Goal: Task Accomplishment & Management: Use online tool/utility

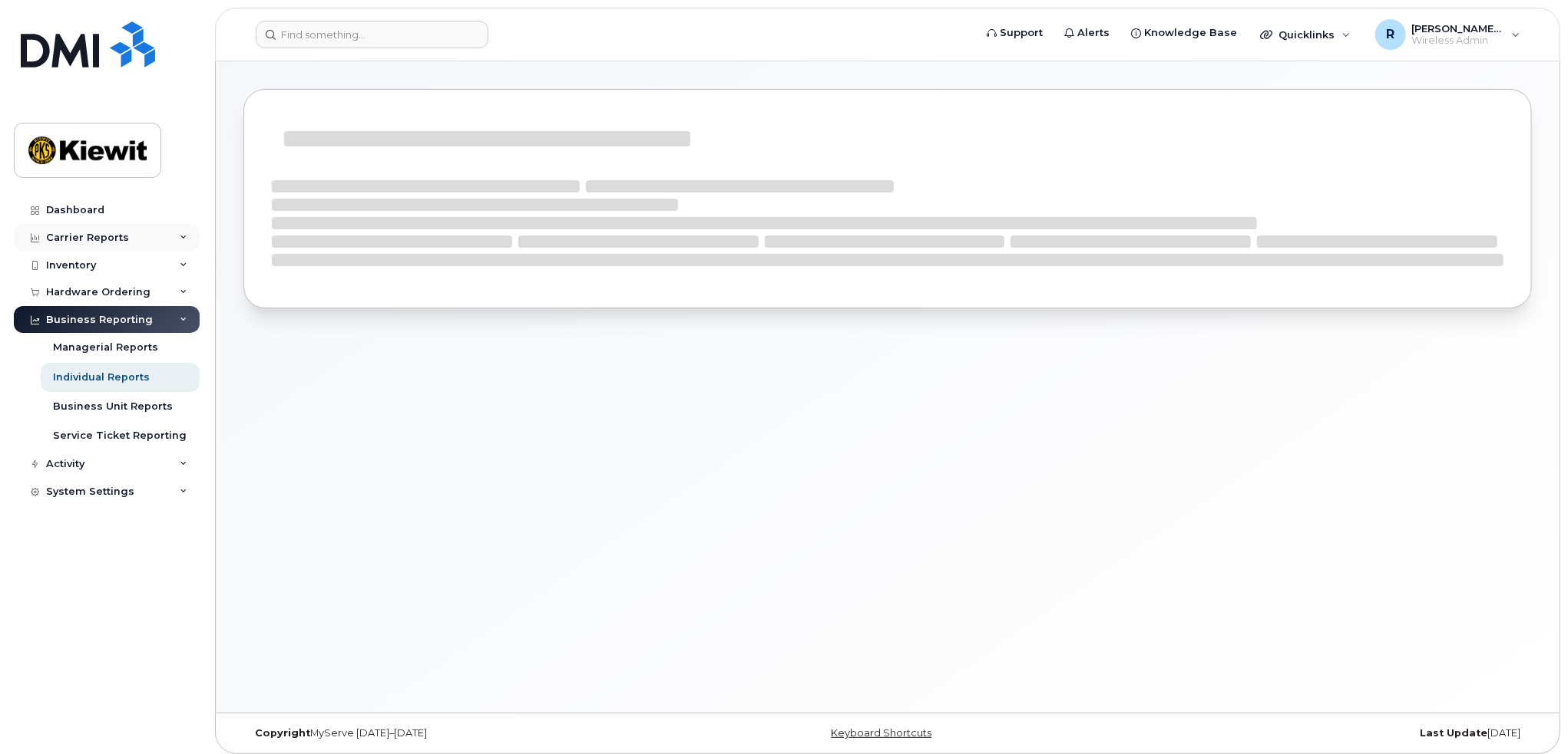
click at [178, 238] on div "Carrier Reports" at bounding box center [107, 238] width 186 height 28
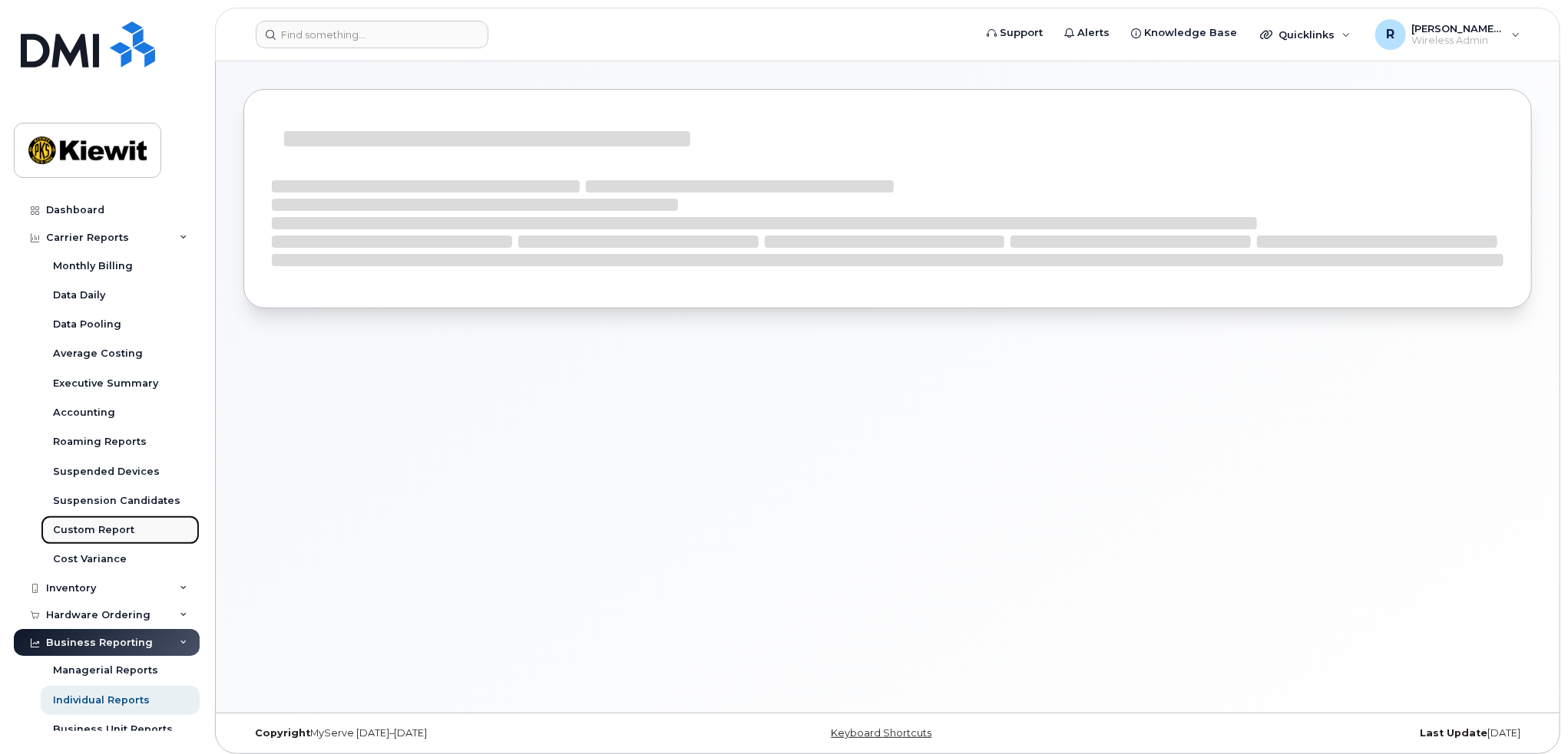
click at [119, 530] on div "Custom Report" at bounding box center [93, 530] width 81 height 14
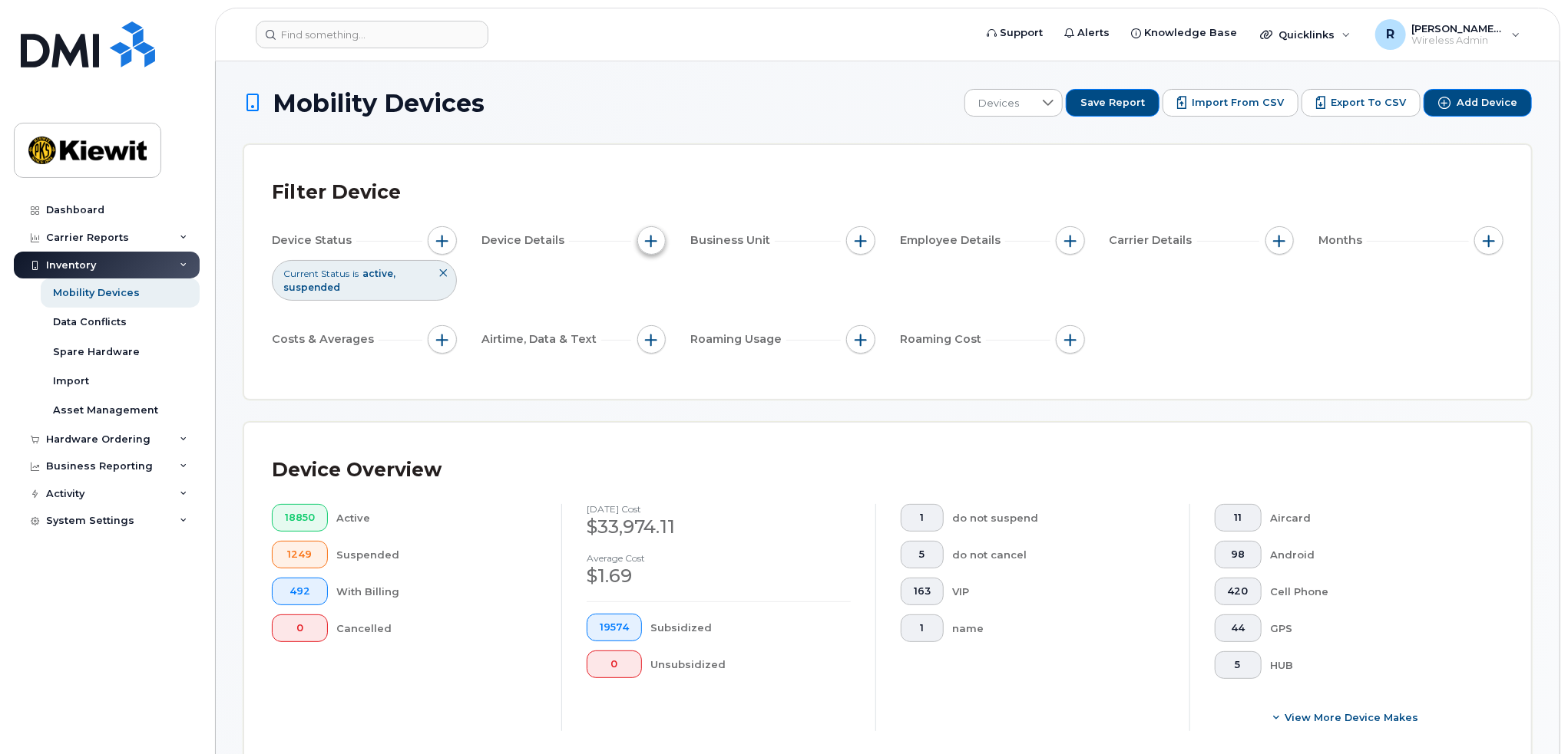
click at [651, 245] on span "button" at bounding box center [651, 241] width 13 height 13
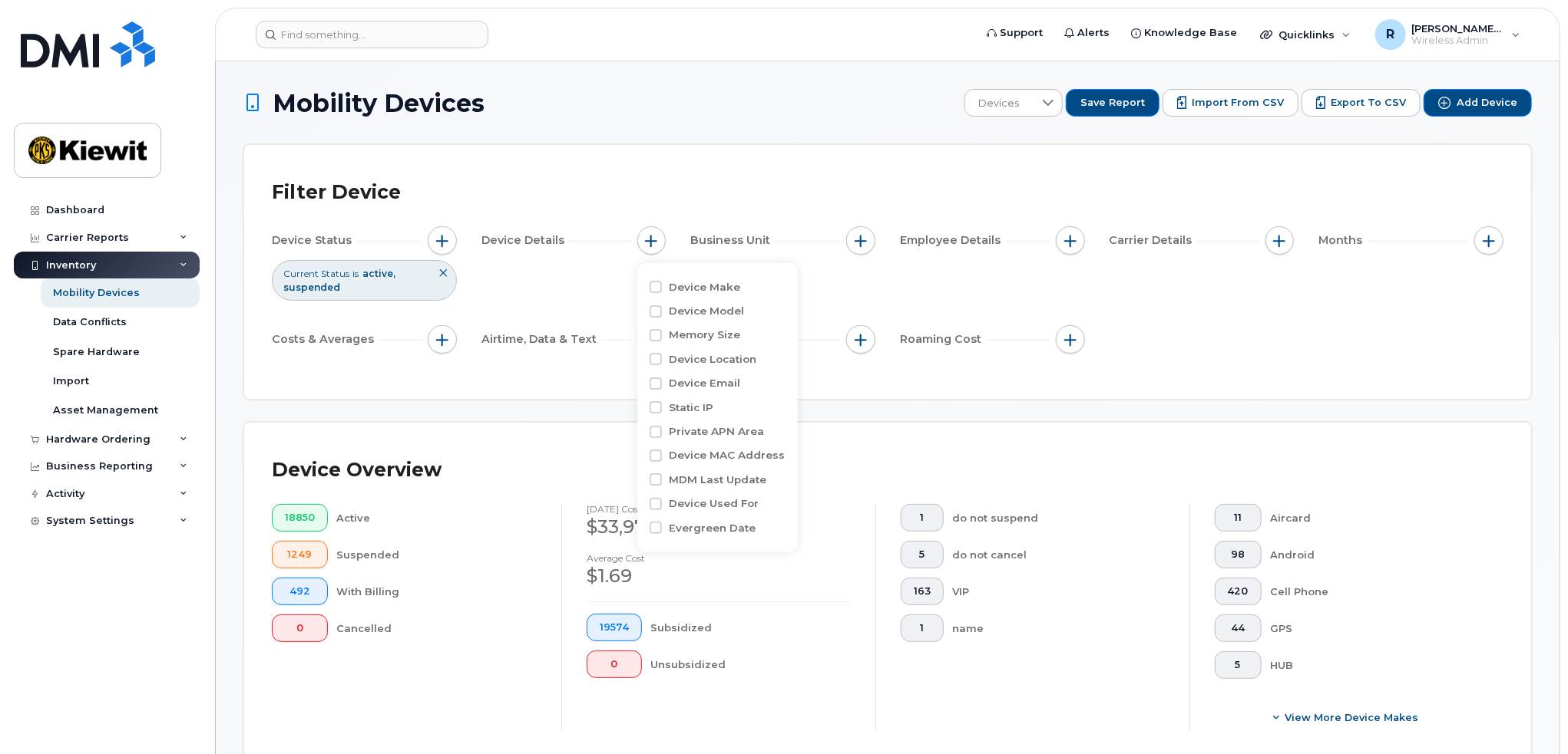
click at [854, 272] on div "Device Status Current Status is active suspended Device Details Business Unit E…" at bounding box center [888, 294] width 1232 height 134
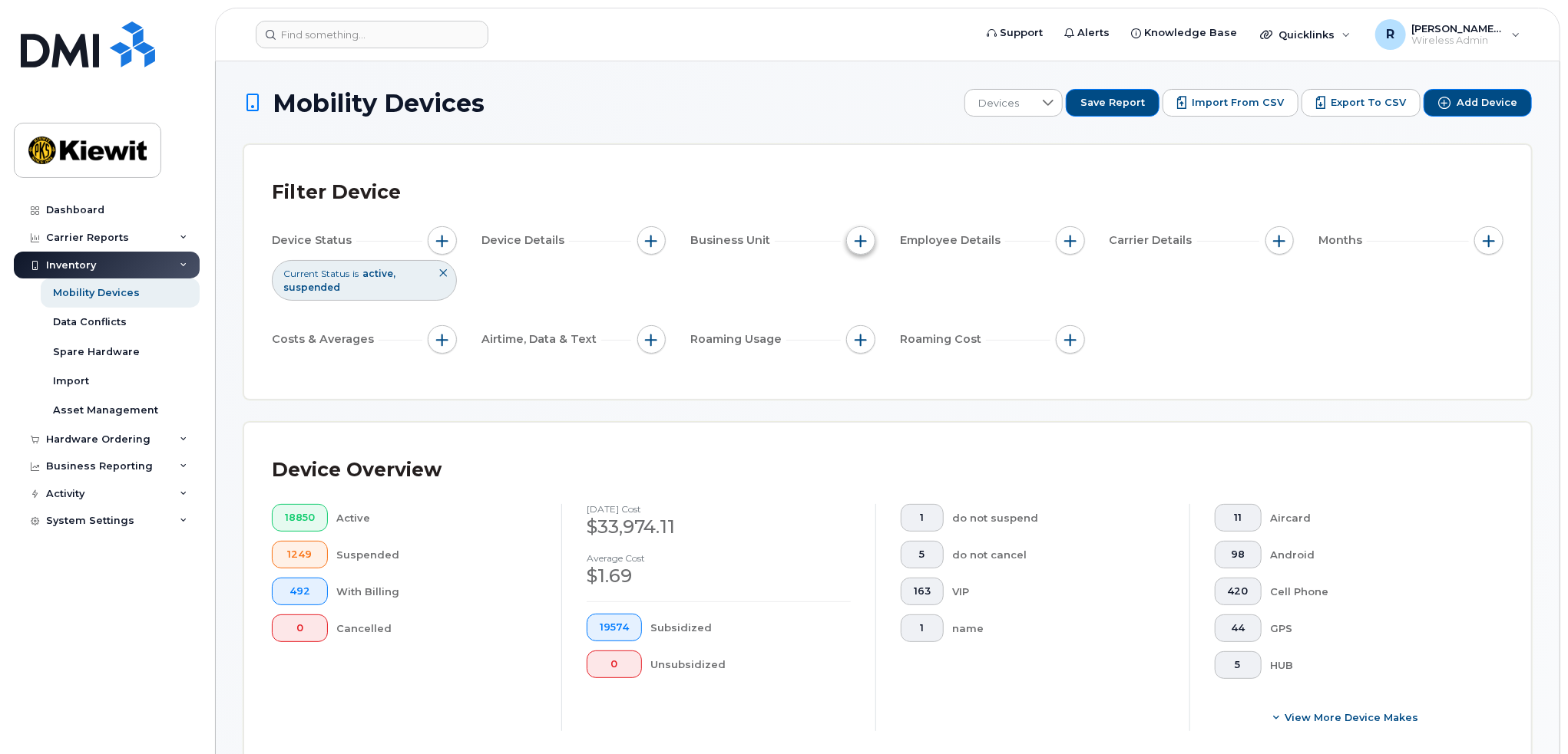
click at [862, 241] on span "button" at bounding box center [861, 241] width 13 height 13
click at [866, 364] on input "WBS Element" at bounding box center [866, 360] width 13 height 13
click at [864, 361] on input "WBS Element" at bounding box center [866, 360] width 13 height 13
checkbox input "false"
click at [863, 379] on input "Company Code" at bounding box center [866, 384] width 13 height 13
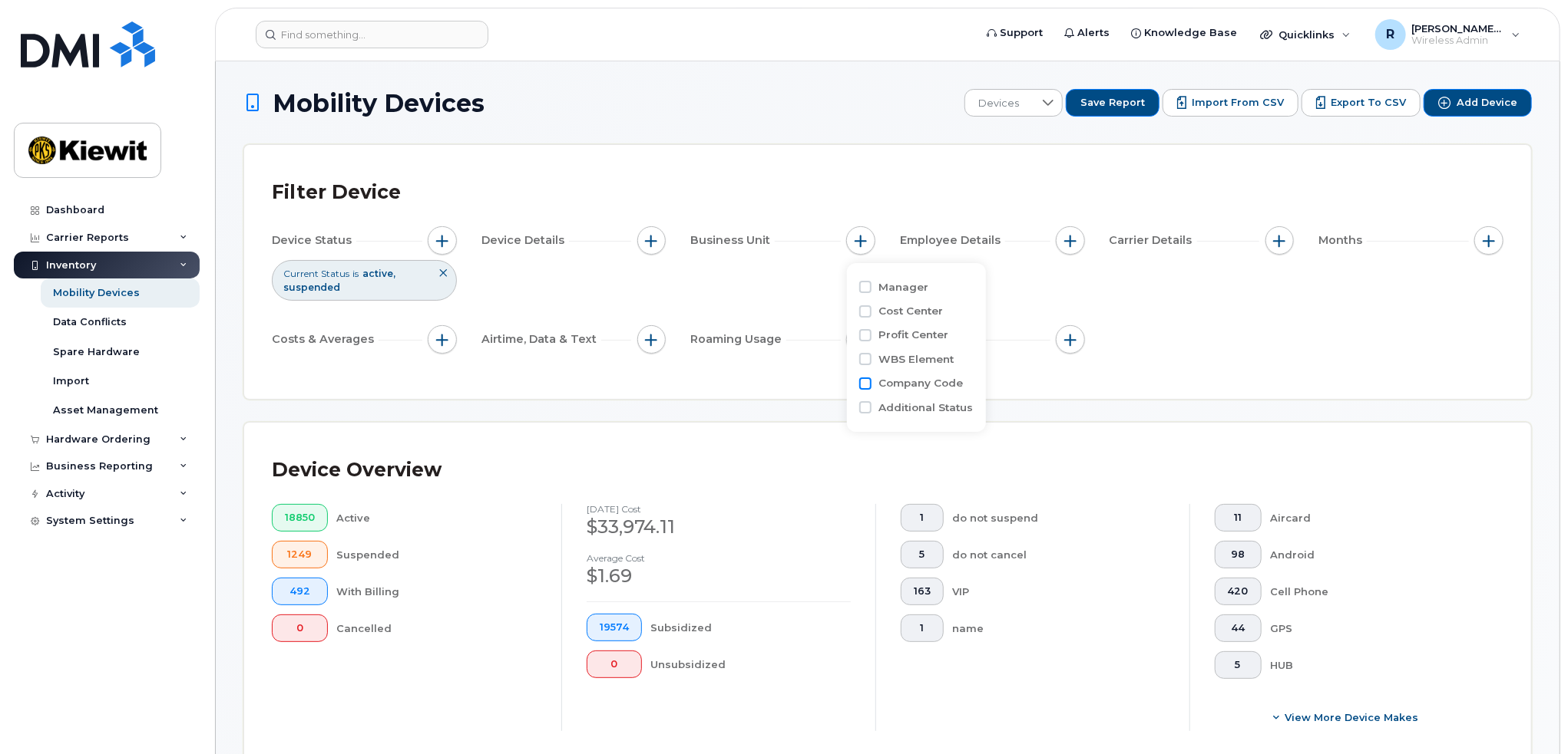
checkbox input "true"
click at [943, 441] on li at bounding box center [963, 449] width 135 height 22
click at [943, 449] on input "text" at bounding box center [963, 449] width 135 height 14
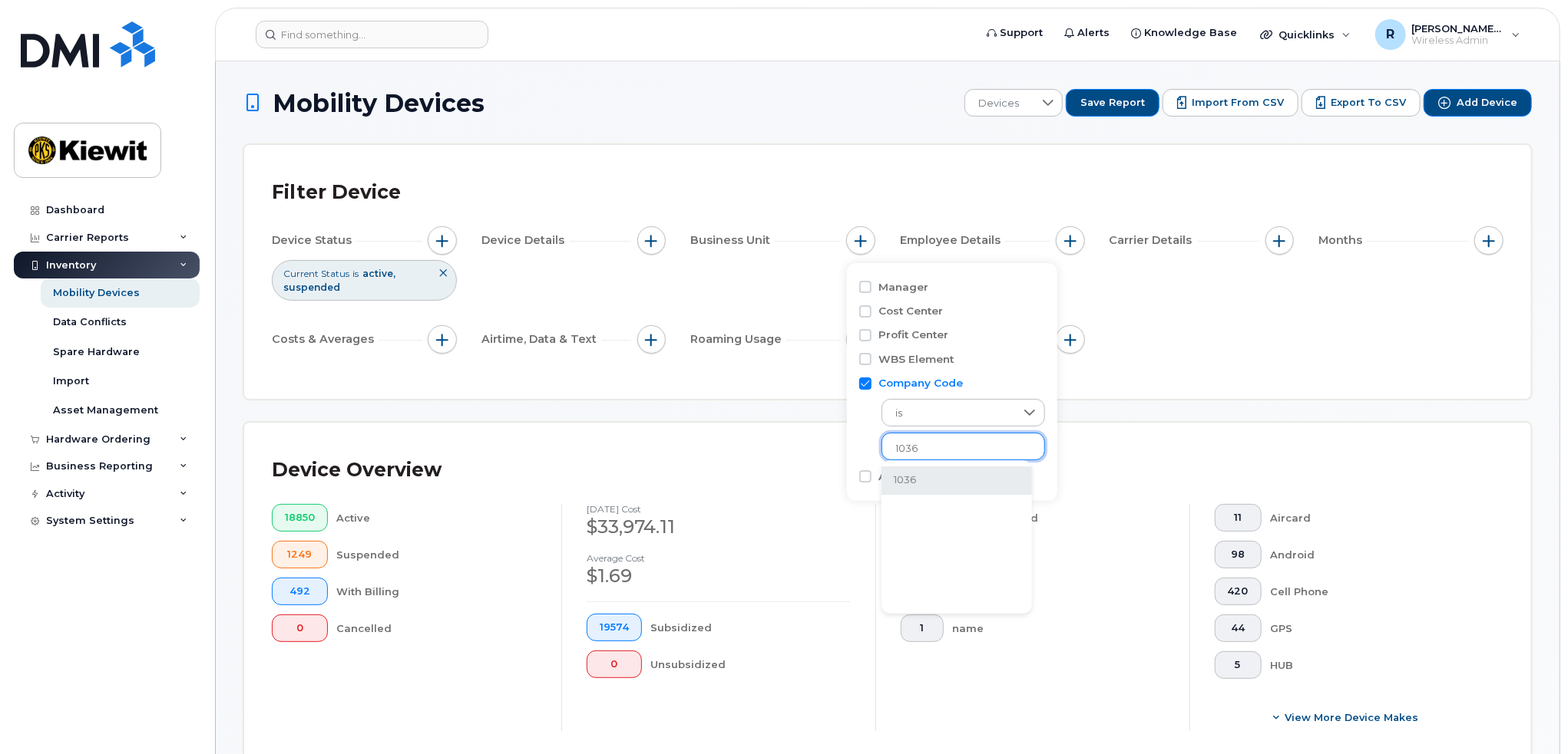
type input "1036"
click at [917, 486] on li "1036" at bounding box center [956, 481] width 150 height 28
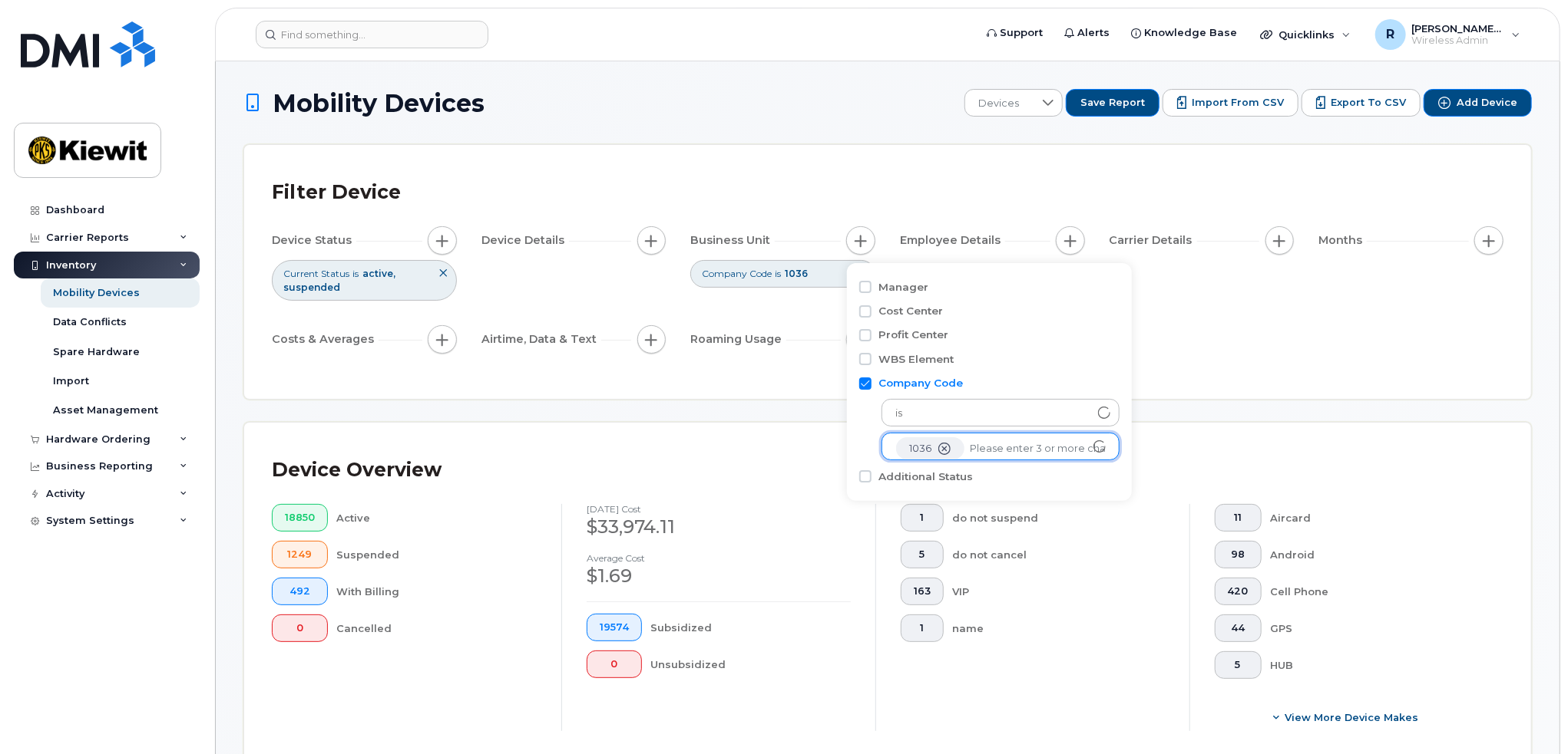
click at [1211, 316] on div "Device Status Current Status is active suspended Device Details Business Unit C…" at bounding box center [888, 294] width 1232 height 134
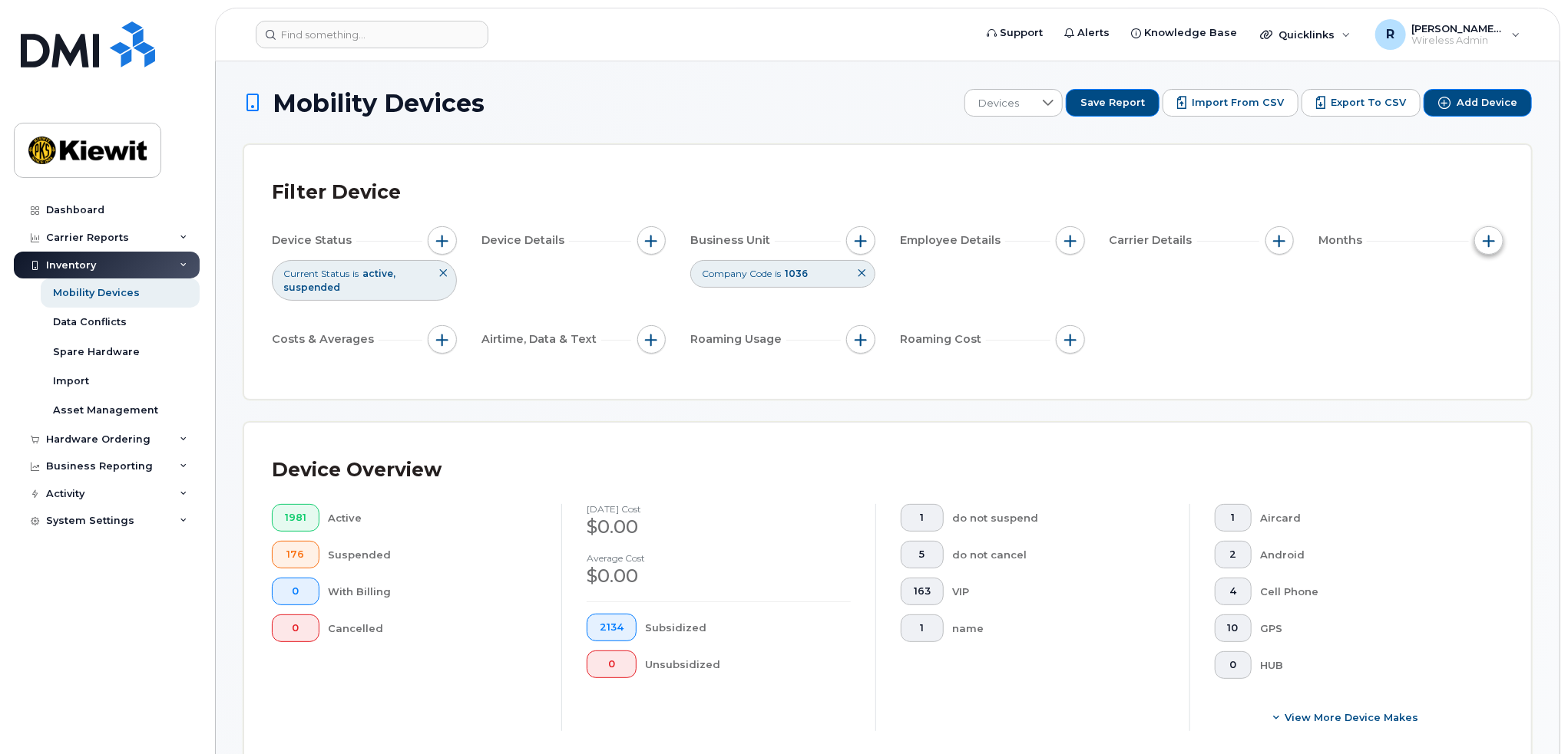
click at [1485, 238] on span "button" at bounding box center [1489, 241] width 13 height 13
drag, startPoint x: 1329, startPoint y: 300, endPoint x: 1308, endPoint y: 268, distance: 38.3
click at [1329, 300] on div "Device Status Current Status is active suspended Device Details Business Unit C…" at bounding box center [888, 294] width 1232 height 134
click at [1490, 244] on span "button" at bounding box center [1489, 241] width 13 height 13
click at [1414, 290] on input "Billing Cycle" at bounding box center [1412, 287] width 13 height 13
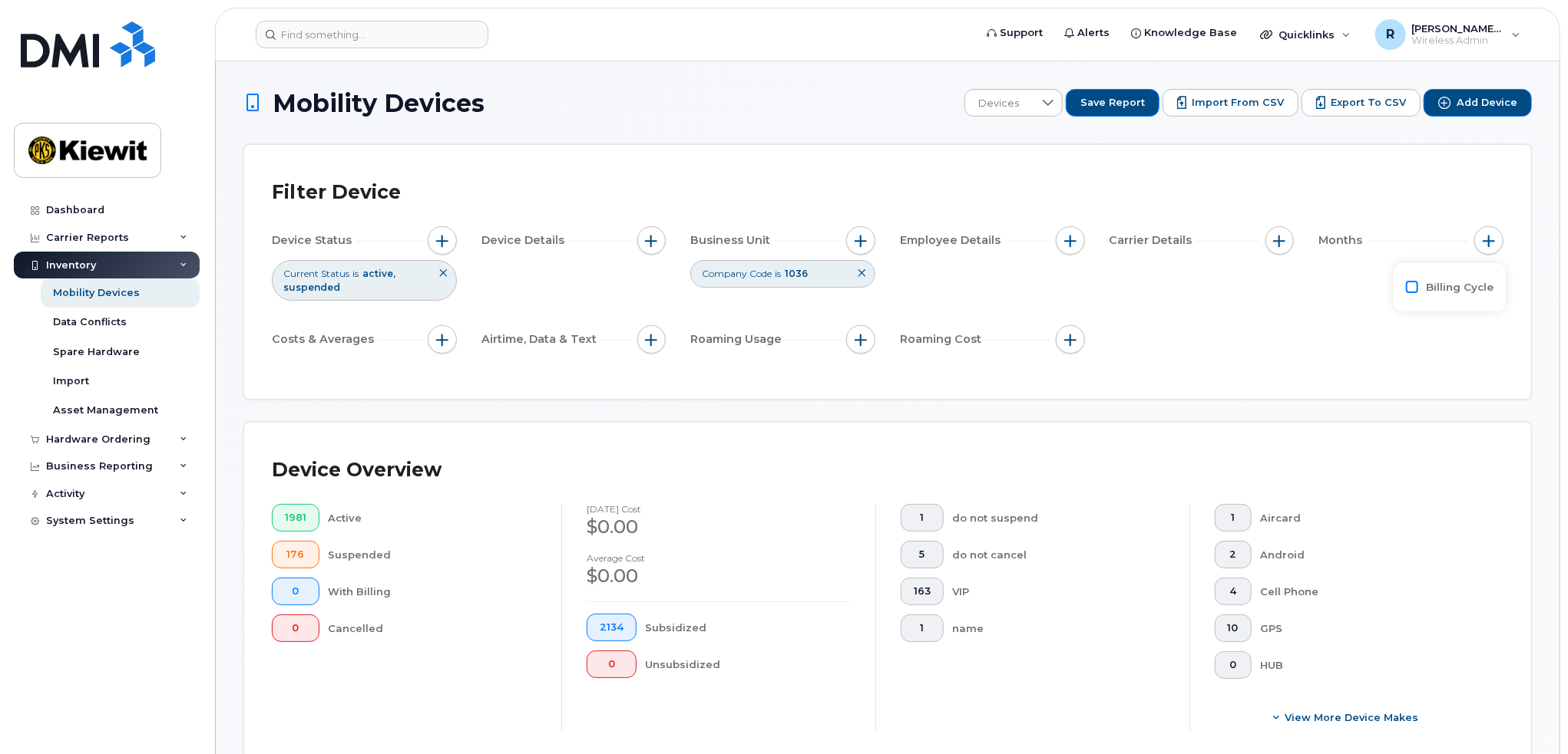
checkbox input "true"
click at [1475, 351] on icon at bounding box center [1477, 350] width 11 height 6
click at [1455, 420] on span "Last 3 months" at bounding box center [1473, 423] width 68 height 15
click at [1266, 338] on div "Device Status Current Status is active suspended Device Details Business Unit C…" at bounding box center [888, 294] width 1232 height 134
click at [1066, 235] on span "button" at bounding box center [1070, 241] width 13 height 13
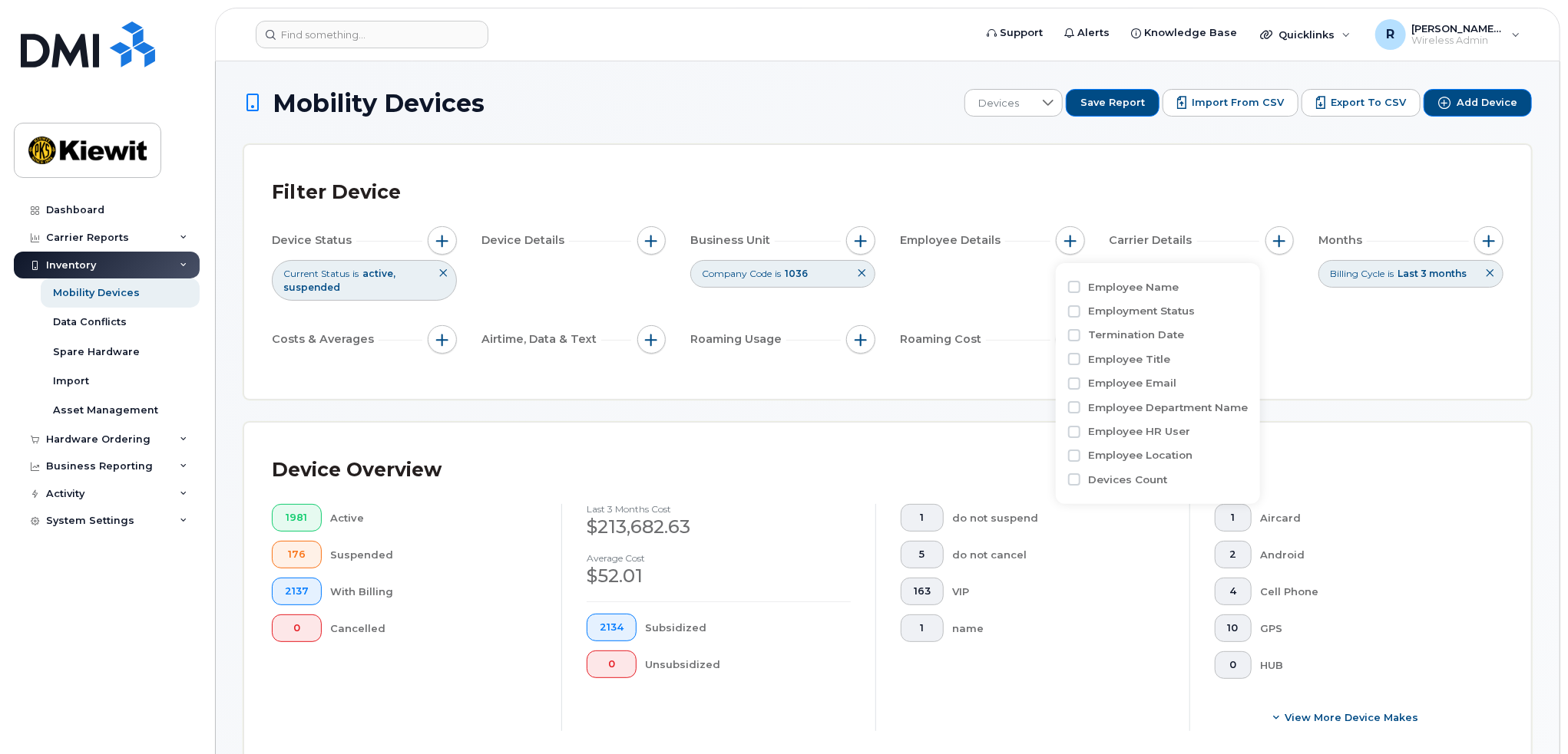
click at [1288, 291] on div "Device Status Current Status is active suspended Device Details Business Unit C…" at bounding box center [888, 294] width 1232 height 134
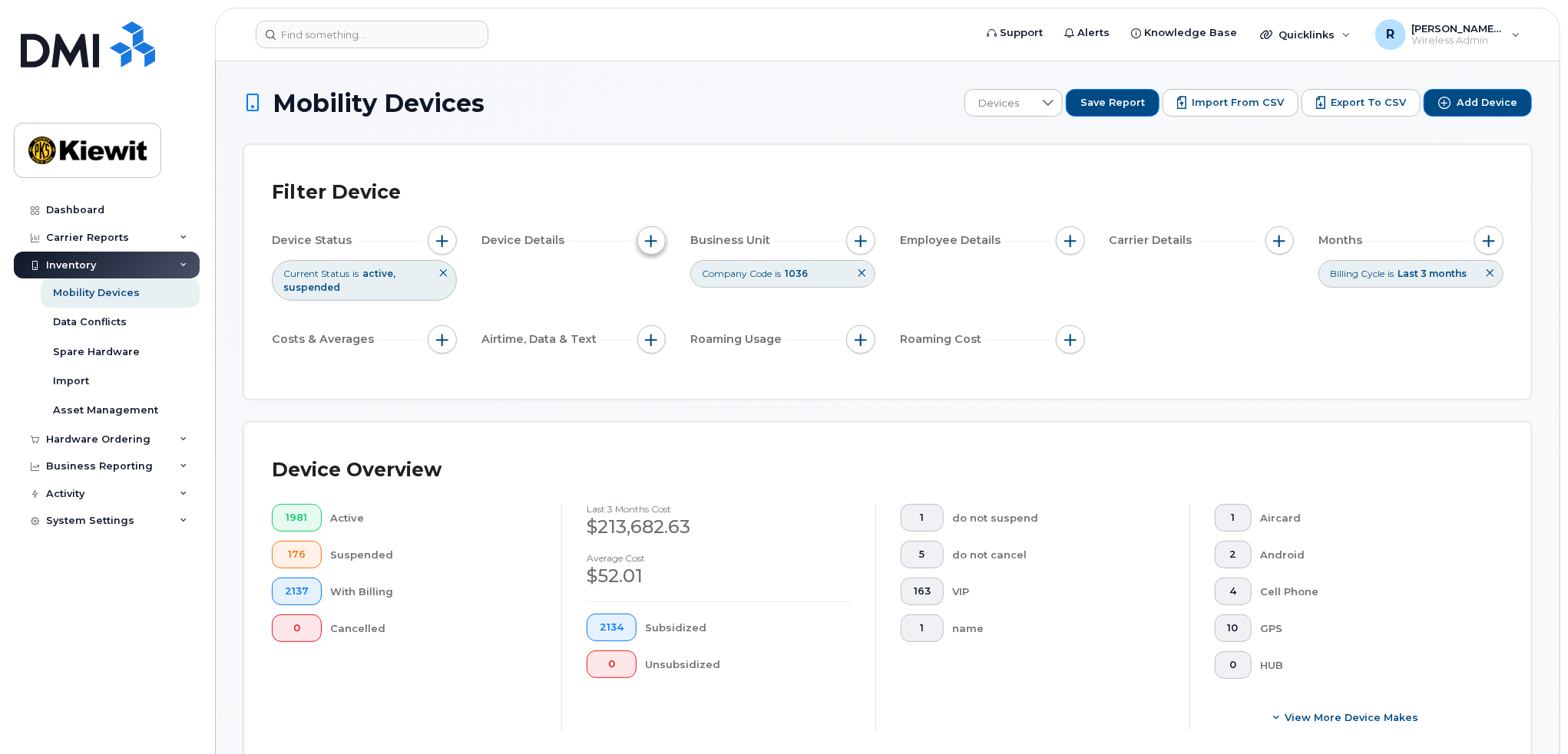
click at [649, 242] on span "button" at bounding box center [651, 241] width 13 height 13
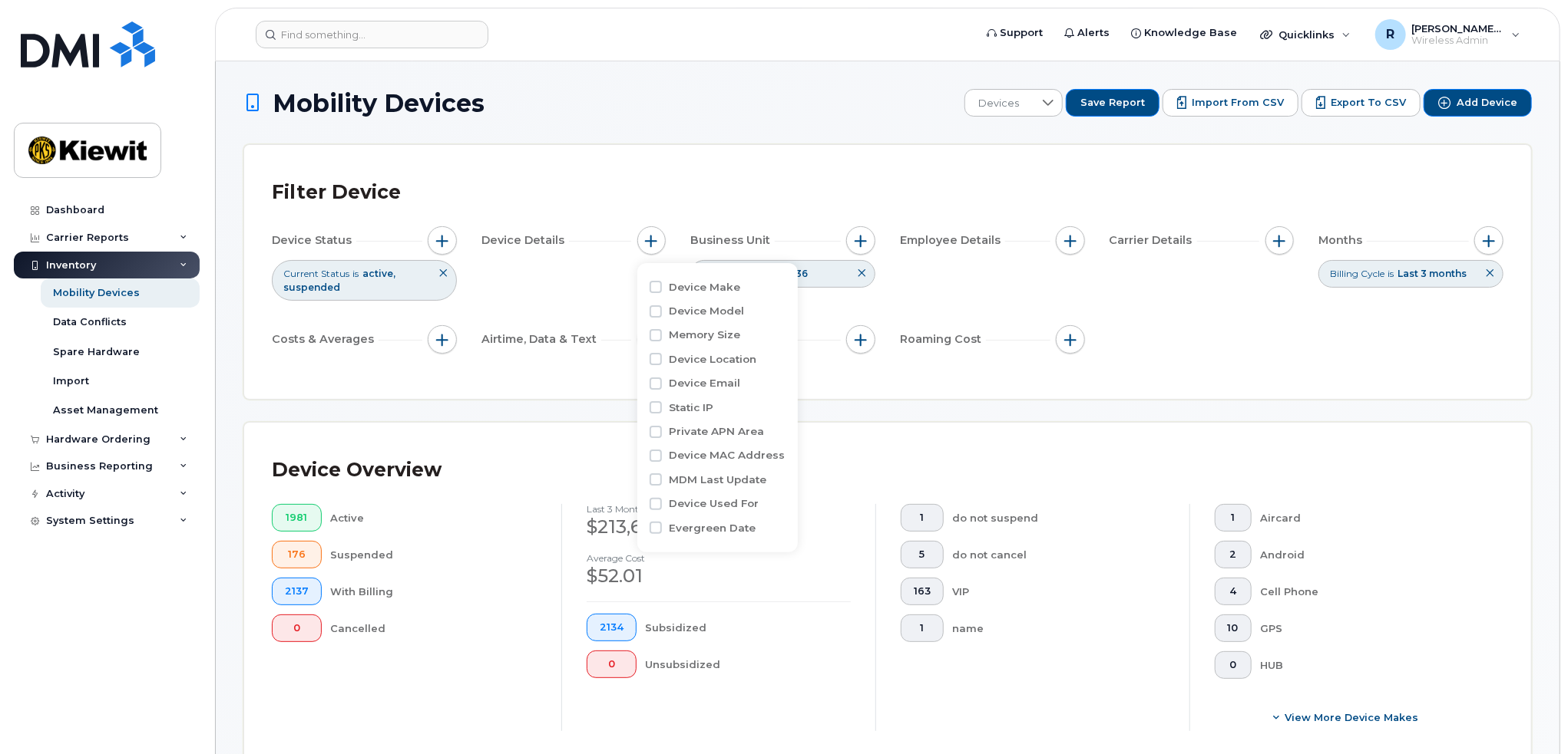
click at [1253, 354] on div "Device Status Current Status is active suspended Device Details Business Unit C…" at bounding box center [888, 294] width 1232 height 134
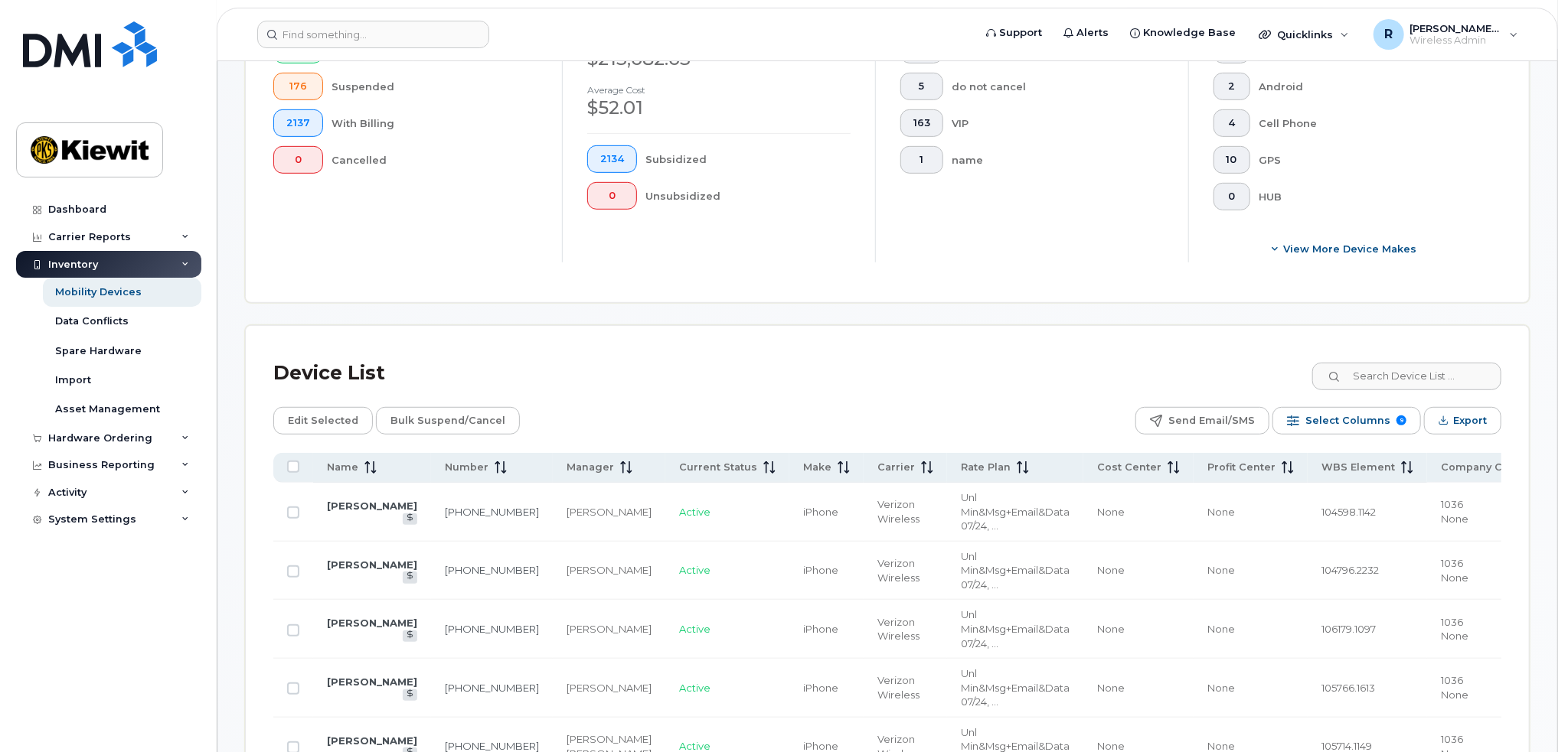
scroll to position [689, 0]
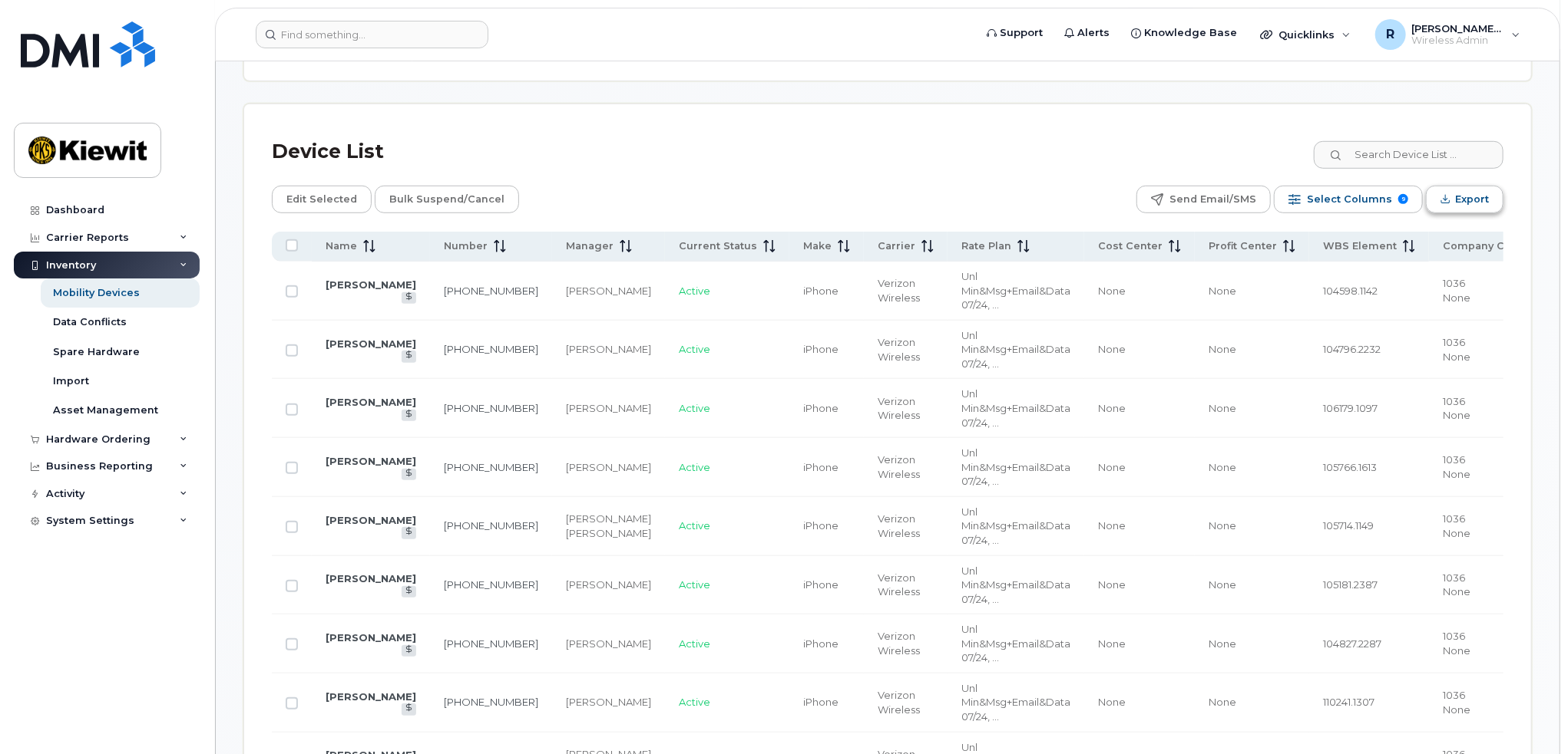
click at [1476, 199] on span "Export" at bounding box center [1472, 199] width 34 height 23
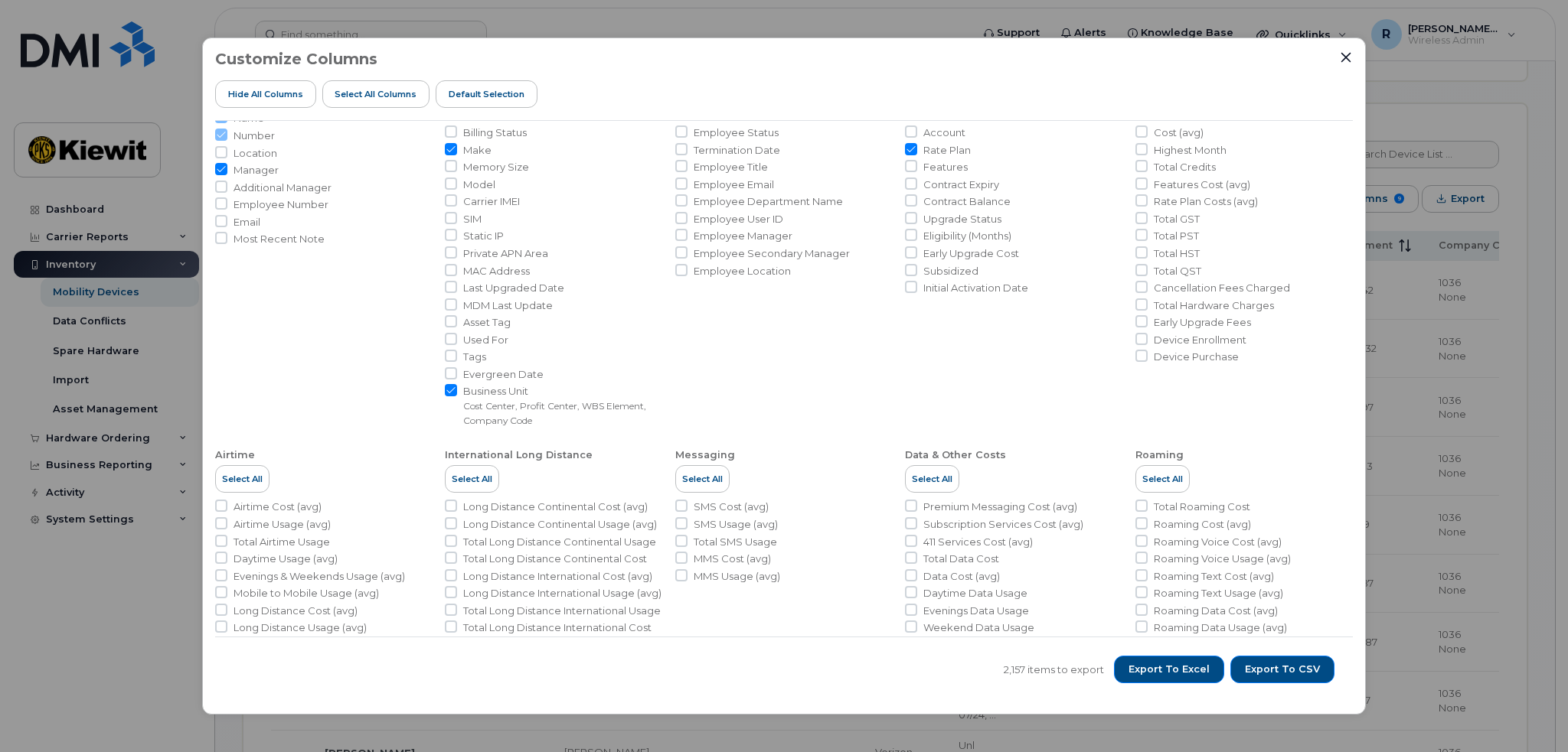
scroll to position [0, 0]
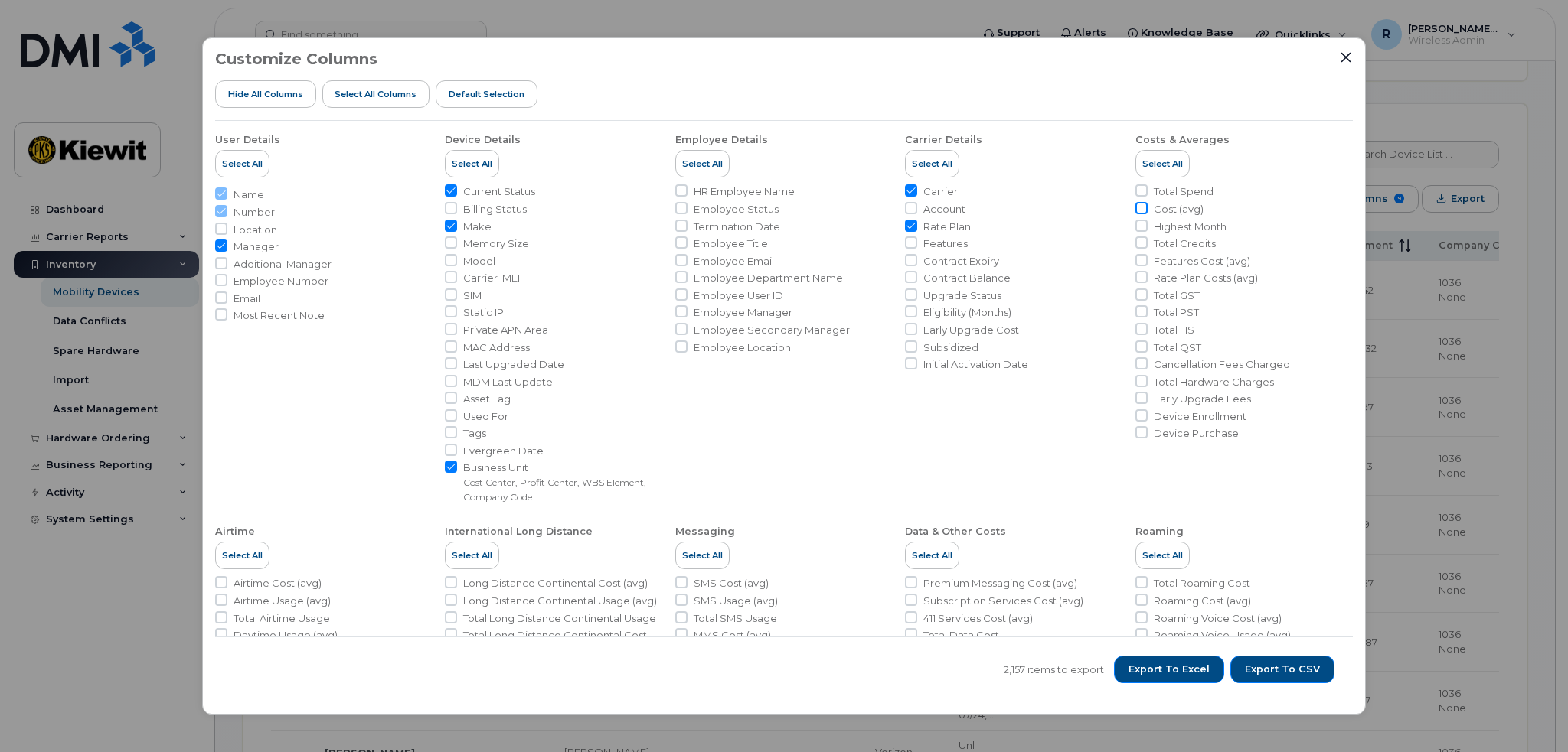
click at [1137, 206] on input "Cost (avg)" at bounding box center [1142, 208] width 13 height 13
checkbox input "true"
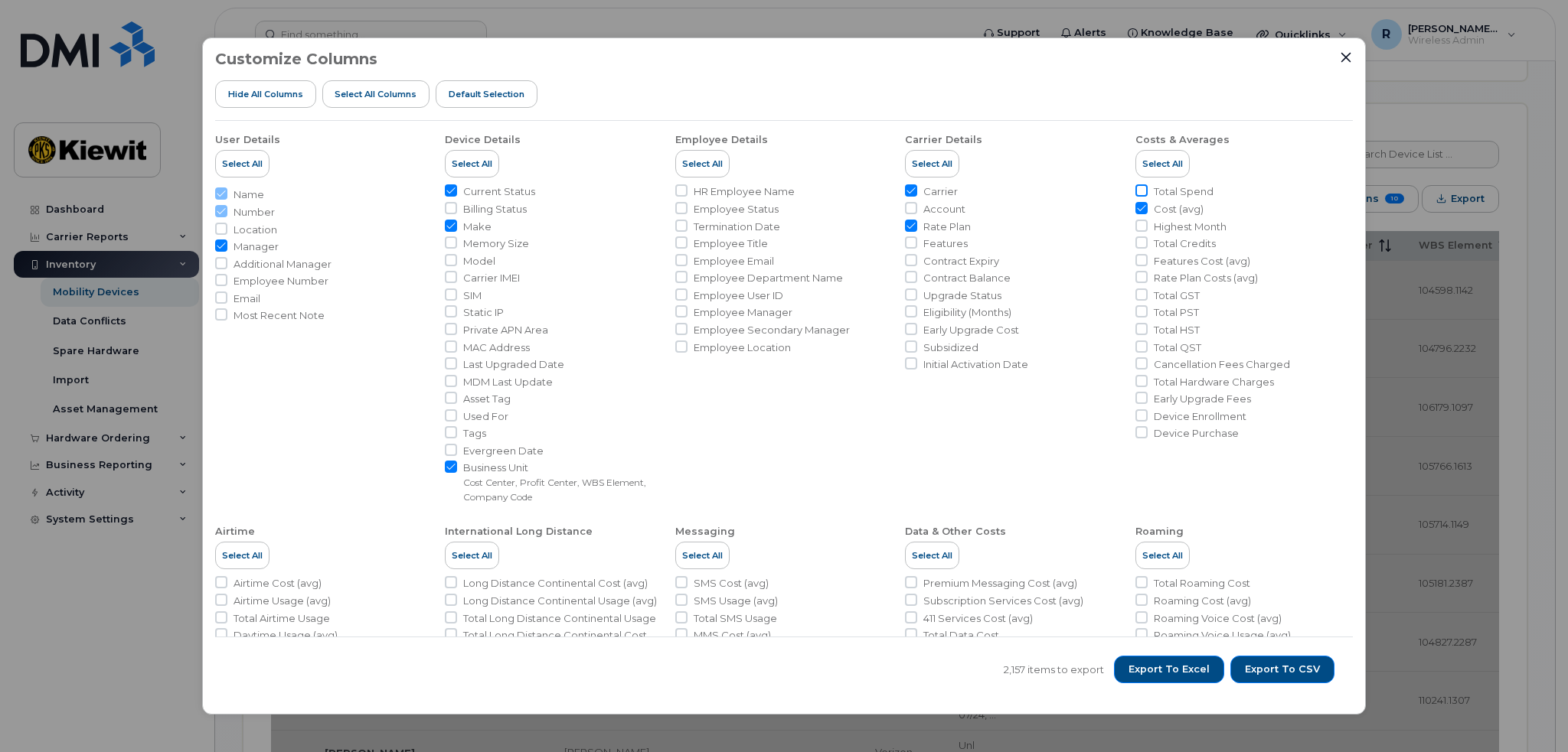
click at [1136, 193] on input "Total Spend" at bounding box center [1142, 191] width 13 height 13
checkbox input "true"
click at [1139, 380] on input "Total Hardware Charges" at bounding box center [1142, 381] width 13 height 13
checkbox input "true"
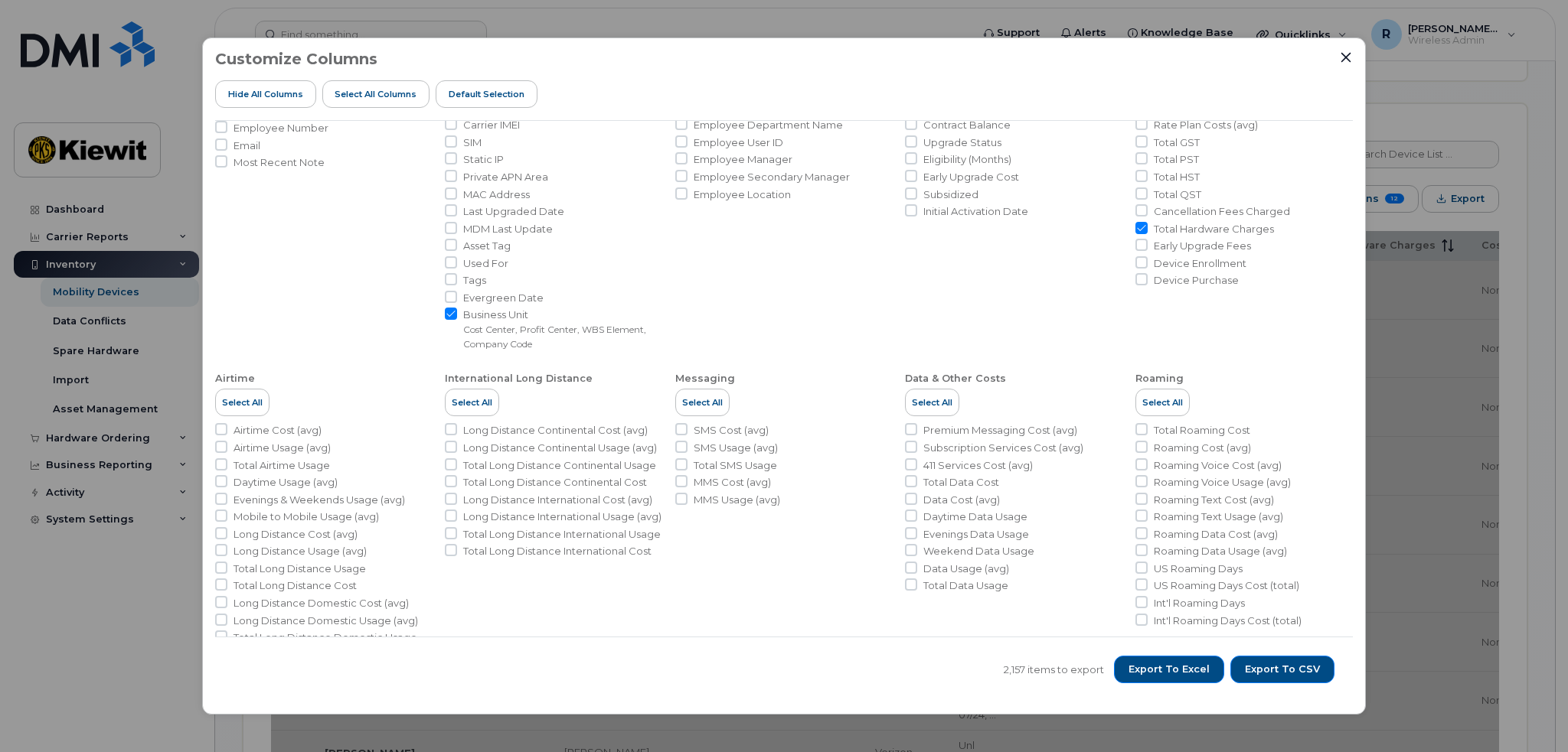
scroll to position [197, 0]
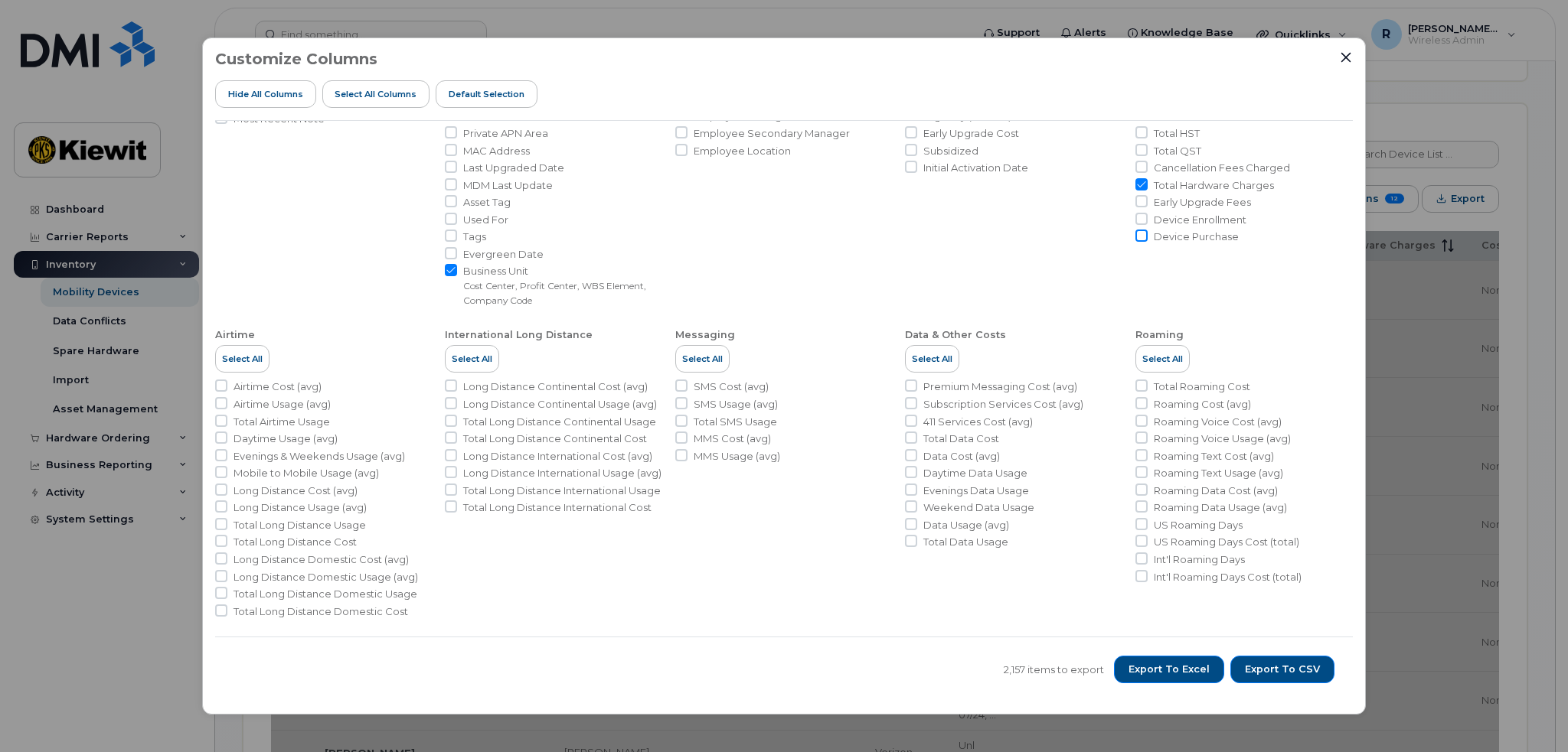
click at [1135, 236] on input "Device Purchase" at bounding box center [1142, 236] width 13 height 13
checkbox input "true"
click at [449, 434] on input "Total Long Distance Continental Cost" at bounding box center [451, 438] width 13 height 13
checkbox input "true"
click at [681, 384] on input "SMS Cost (avg)" at bounding box center [682, 386] width 13 height 13
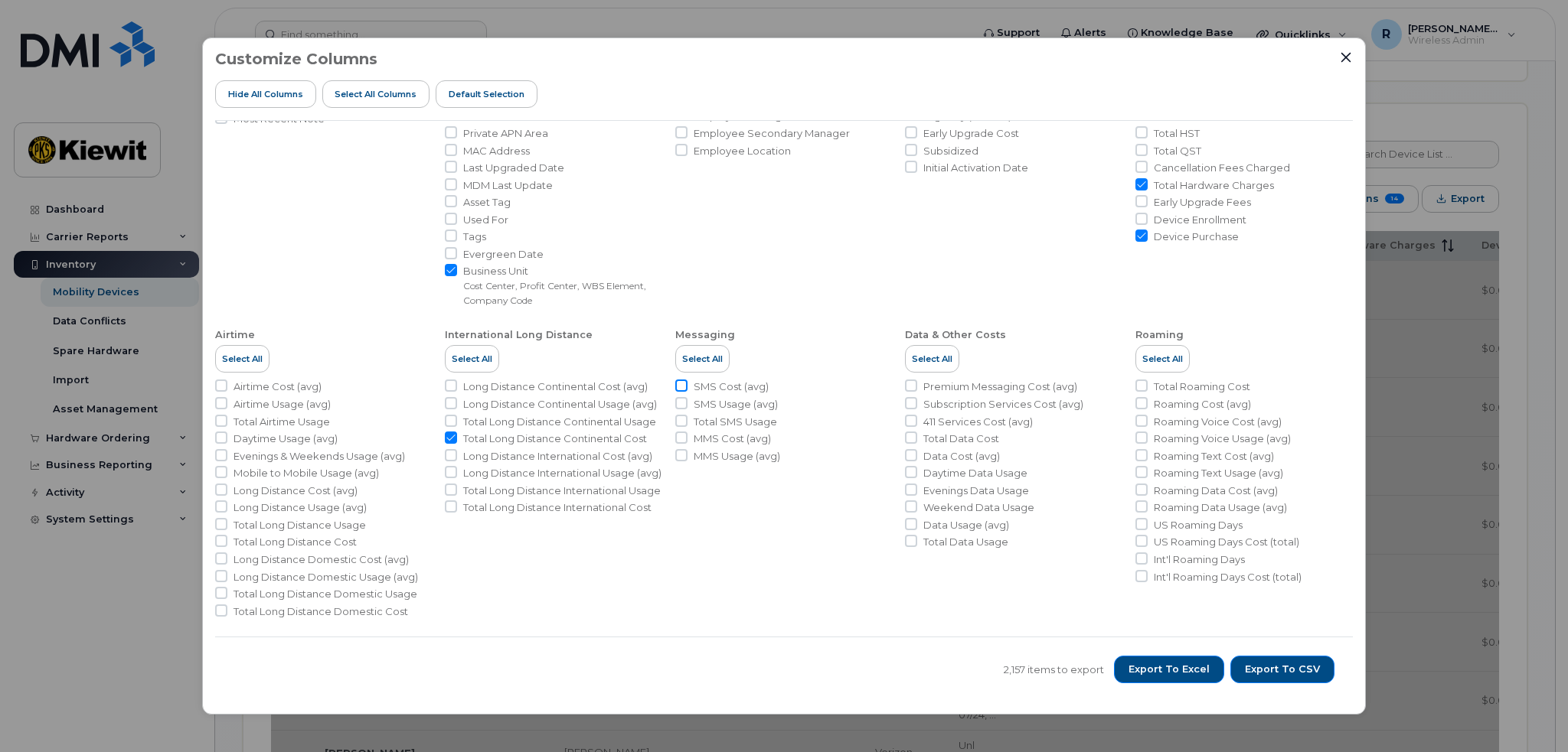
checkbox input "true"
click at [683, 436] on input "MMS Cost (avg)" at bounding box center [682, 438] width 13 height 13
checkbox input "true"
click at [906, 407] on input "Subscription Services Cost (avg)" at bounding box center [911, 403] width 13 height 13
checkbox input "true"
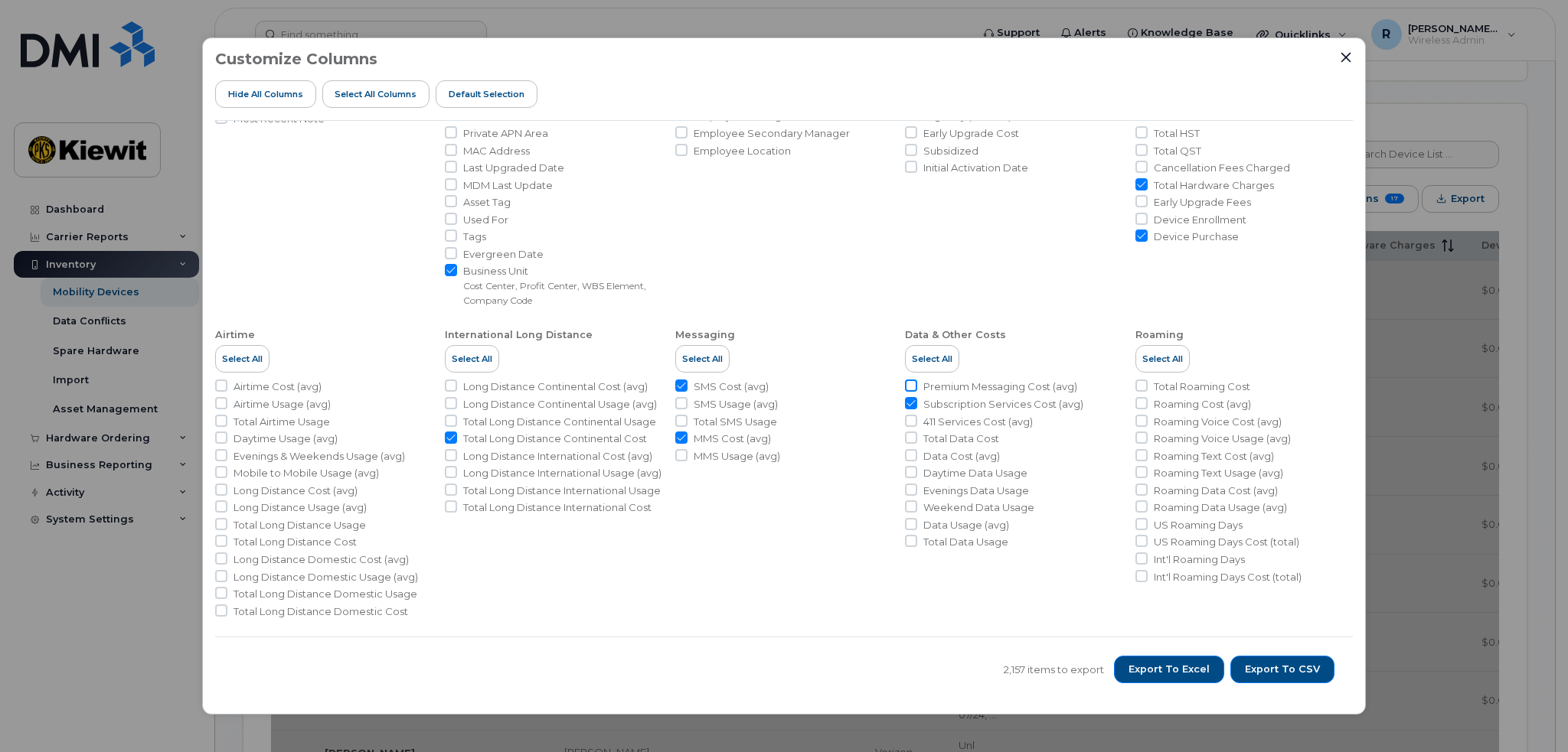
click at [906, 388] on input "Premium Messaging Cost (avg)" at bounding box center [911, 386] width 13 height 13
checkbox input "true"
click at [909, 437] on input "Total Data Cost" at bounding box center [911, 438] width 13 height 13
checkbox input "true"
click at [905, 455] on input "Data Cost (avg)" at bounding box center [911, 455] width 13 height 13
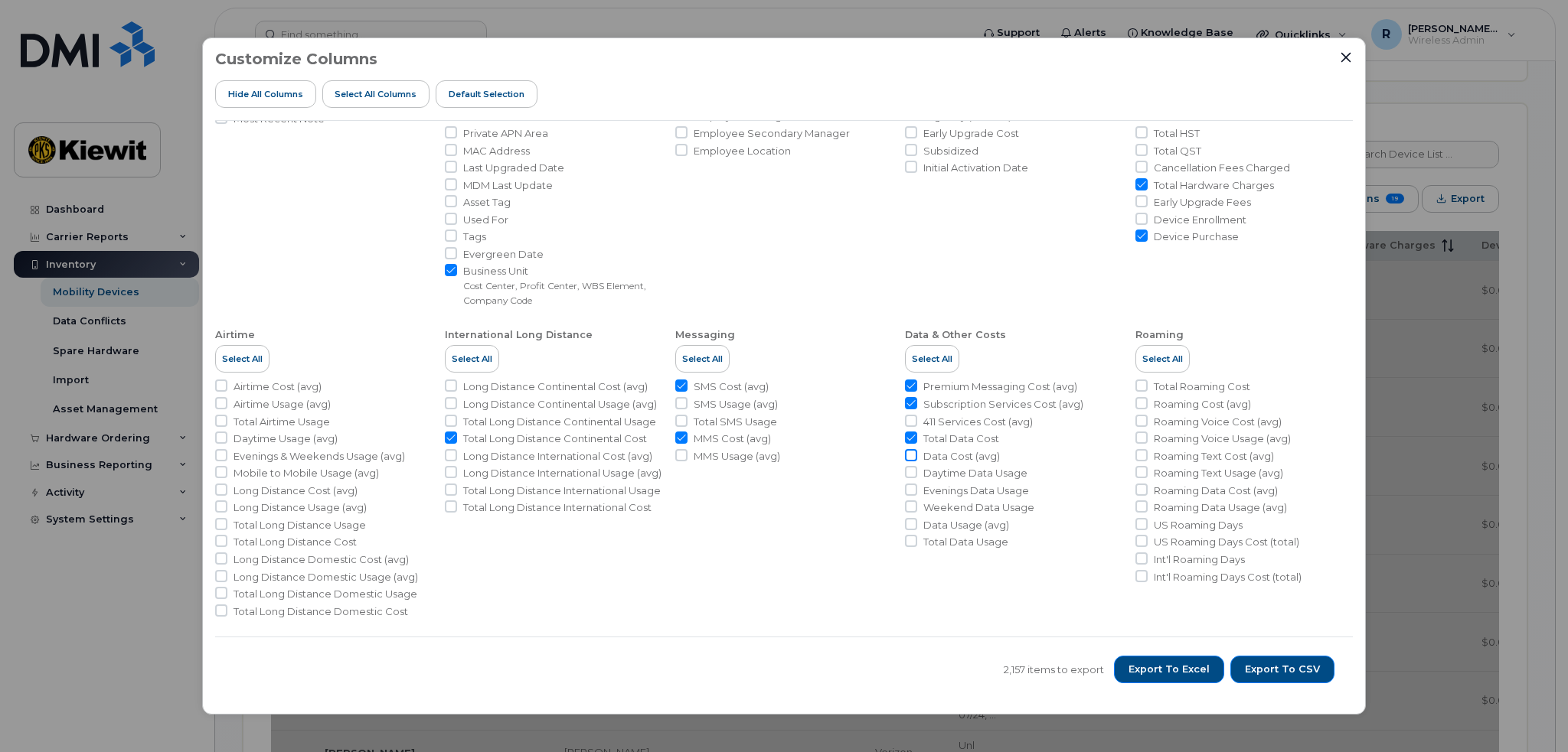
checkbox input "true"
click at [905, 540] on input "Total Data Usage" at bounding box center [911, 542] width 13 height 13
checkbox input "true"
click at [1142, 383] on input "Total Roaming Cost" at bounding box center [1142, 386] width 13 height 13
checkbox input "true"
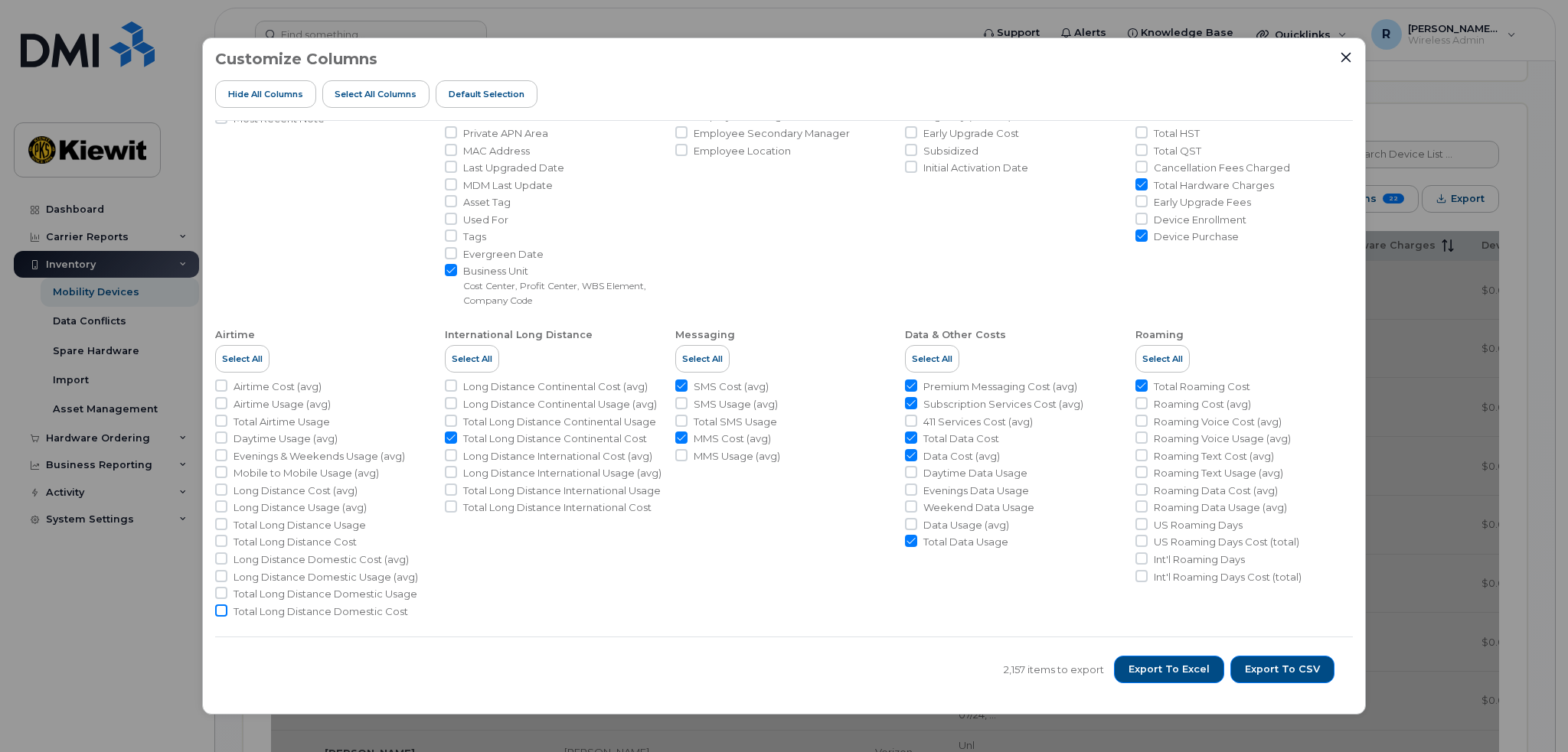
click at [217, 610] on input "Total Long Distance Domestic Cost" at bounding box center [221, 611] width 13 height 13
checkbox input "true"
click at [225, 388] on input "Airtime Cost (avg)" at bounding box center [221, 386] width 13 height 13
checkbox input "true"
click at [225, 395] on ul "Airtime Cost (avg) Airtime Usage (avg) Total Airtime Usage Daytime Usage (avg) …" at bounding box center [323, 499] width 217 height 239
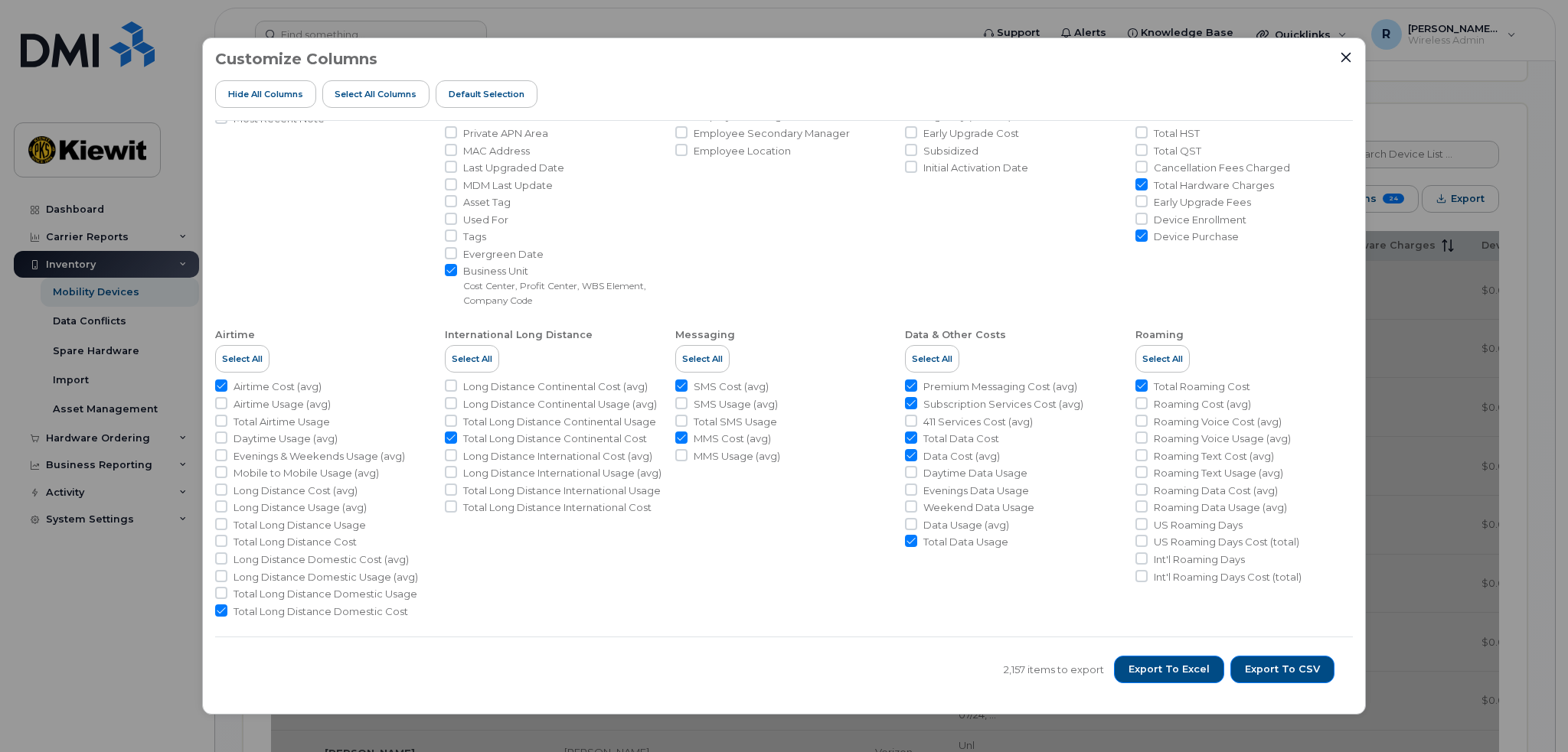
click at [228, 418] on li "Total Airtime Usage" at bounding box center [323, 422] width 217 height 15
click at [224, 418] on input "Total Airtime Usage" at bounding box center [221, 421] width 13 height 13
checkbox input "true"
click at [1189, 670] on span "Export to Excel" at bounding box center [1168, 670] width 81 height 14
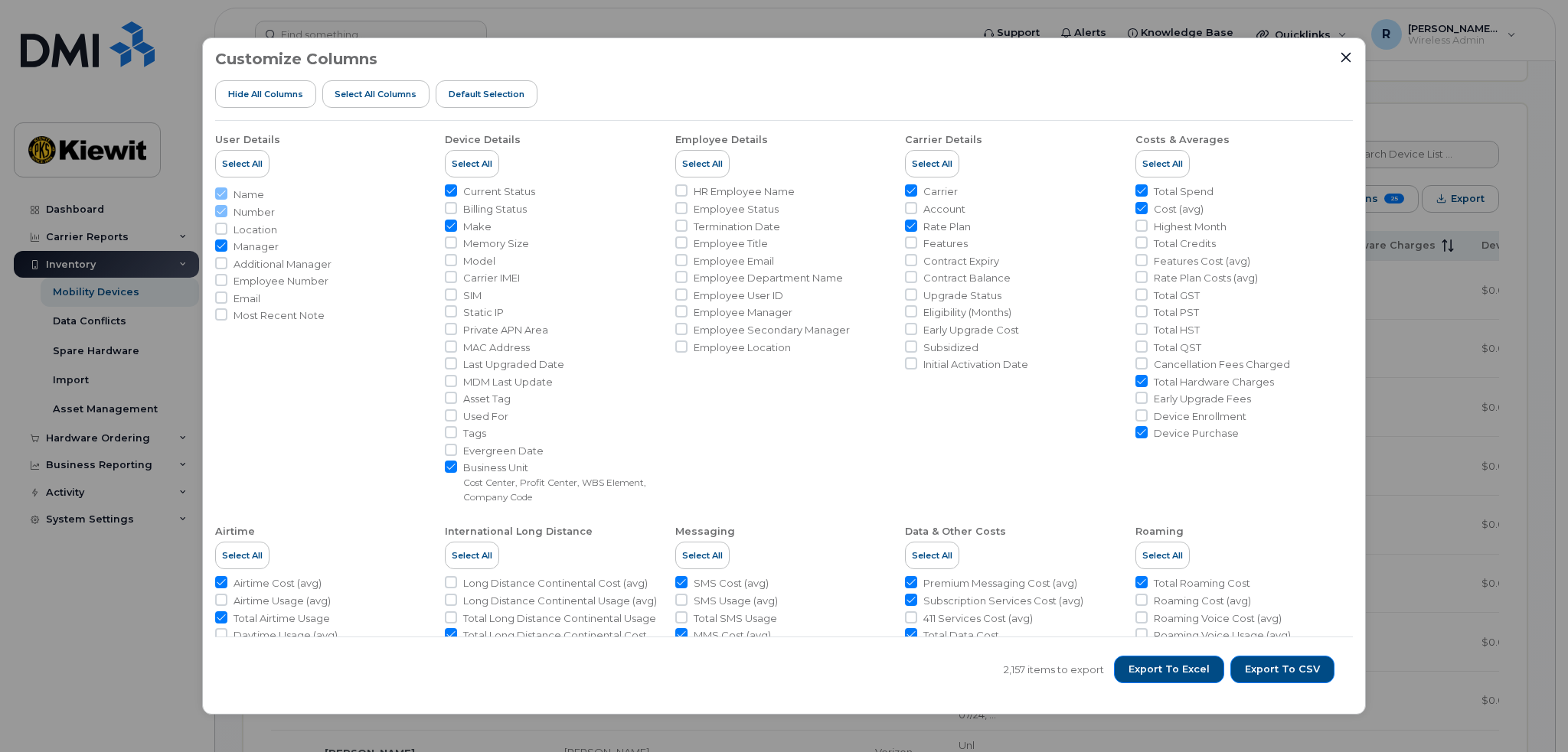
click at [840, 447] on li "Employee Details Select All HR Employee Name Employee Status Termination Date E…" at bounding box center [784, 312] width 217 height 383
drag, startPoint x: 1348, startPoint y: 57, endPoint x: 906, endPoint y: 345, distance: 527.5
click at [906, 345] on div "Customize Columns Hide All Columns Select all Columns Default Selection User De…" at bounding box center [784, 376] width 1164 height 677
click at [1344, 67] on div "Customize Columns Hide All Columns Select all Columns Default Selection" at bounding box center [784, 86] width 1138 height 71
click at [1344, 58] on icon "Close" at bounding box center [1346, 57] width 10 height 10
